Goal: Information Seeking & Learning: Learn about a topic

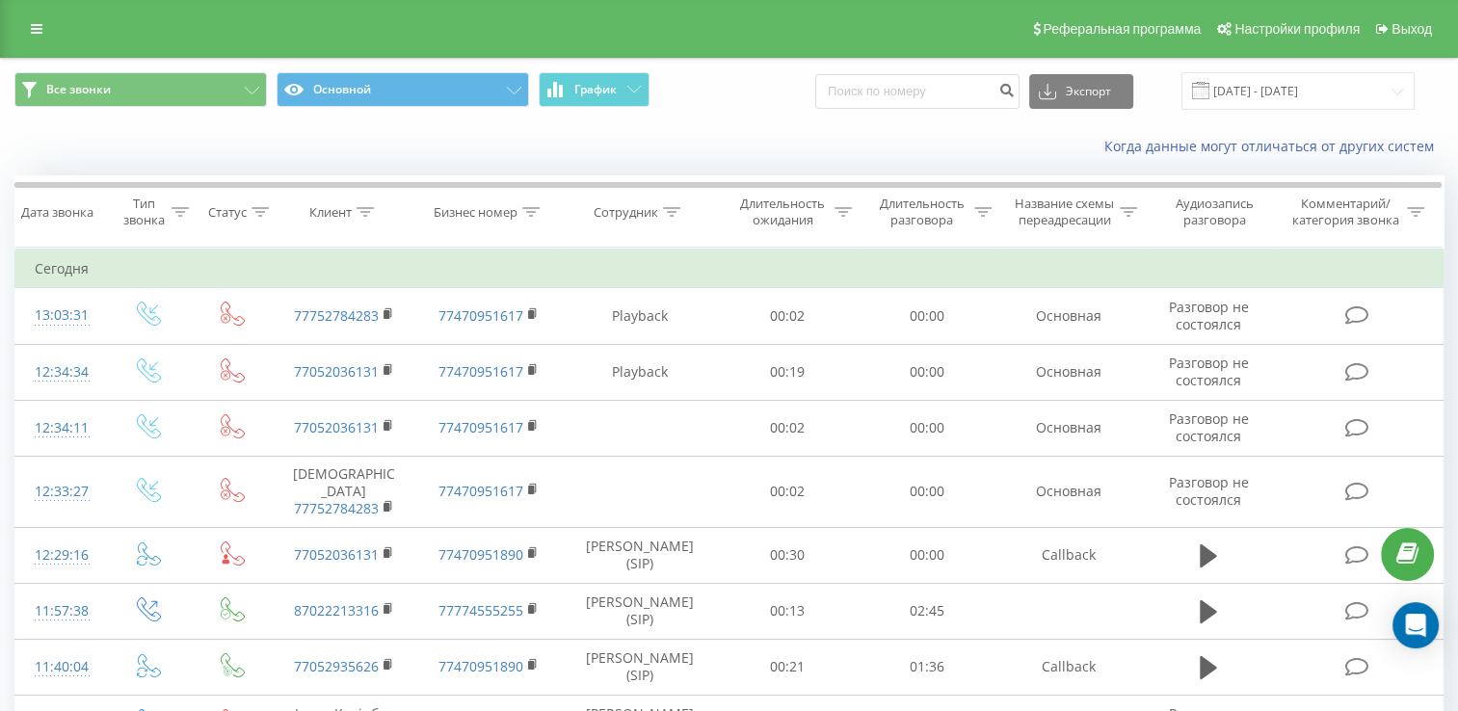
click at [489, 160] on div "Когда данные могут отличаться от других систем" at bounding box center [729, 146] width 1456 height 46
click at [463, 141] on div "Когда данные могут отличаться от других систем" at bounding box center [729, 146] width 1456 height 46
click at [423, 163] on div "Когда данные могут отличаться от других систем" at bounding box center [729, 146] width 1456 height 46
click at [425, 151] on div "Когда данные могут отличаться от других систем" at bounding box center [729, 146] width 1456 height 46
